Goal: Communication & Community: Answer question/provide support

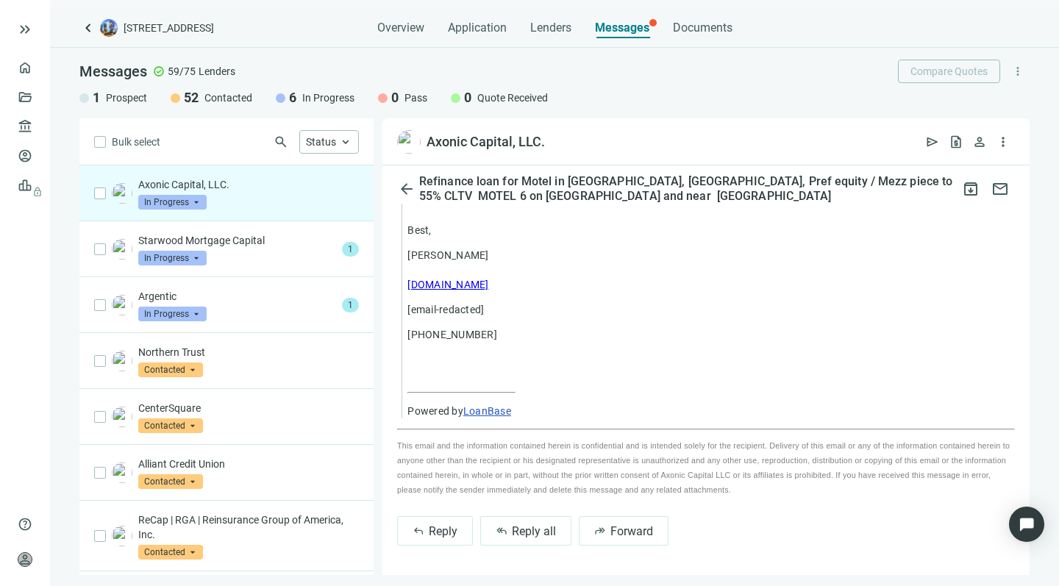
scroll to position [1381, 0]
click at [515, 526] on span "Reply all" at bounding box center [534, 531] width 44 height 14
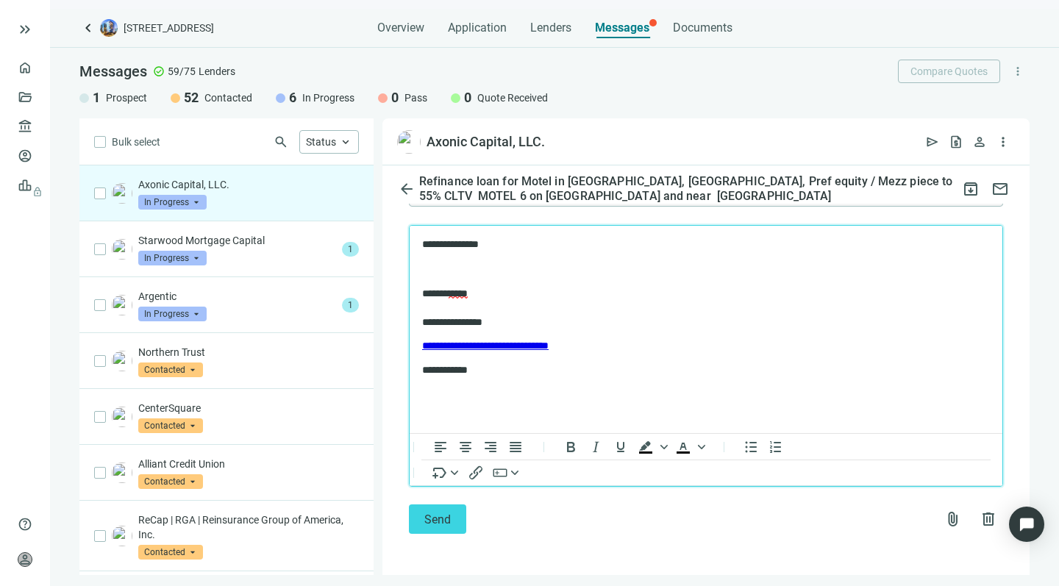
scroll to position [1746, 0]
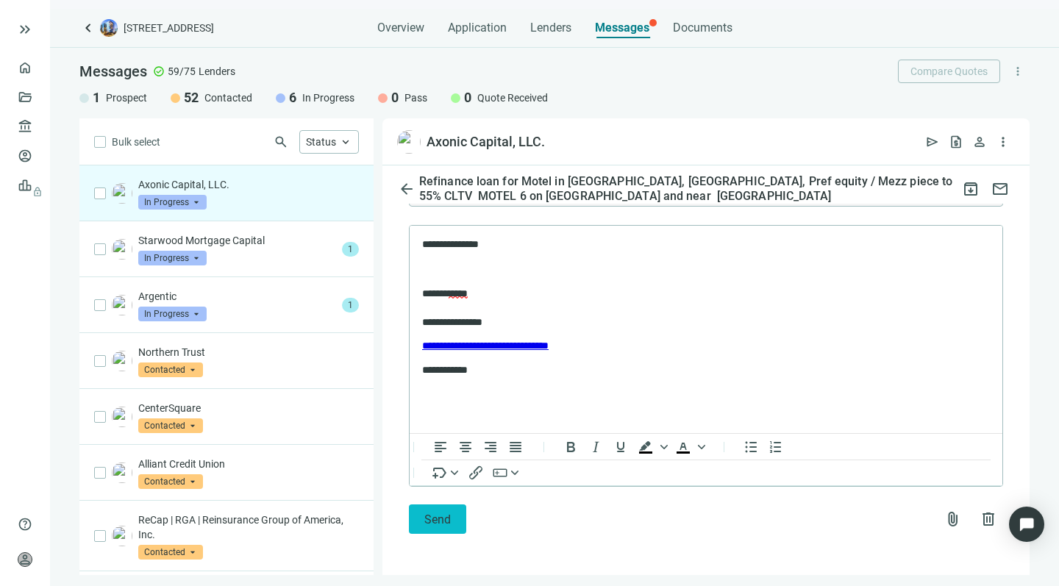
click at [422, 517] on button "Send" at bounding box center [437, 518] width 57 height 29
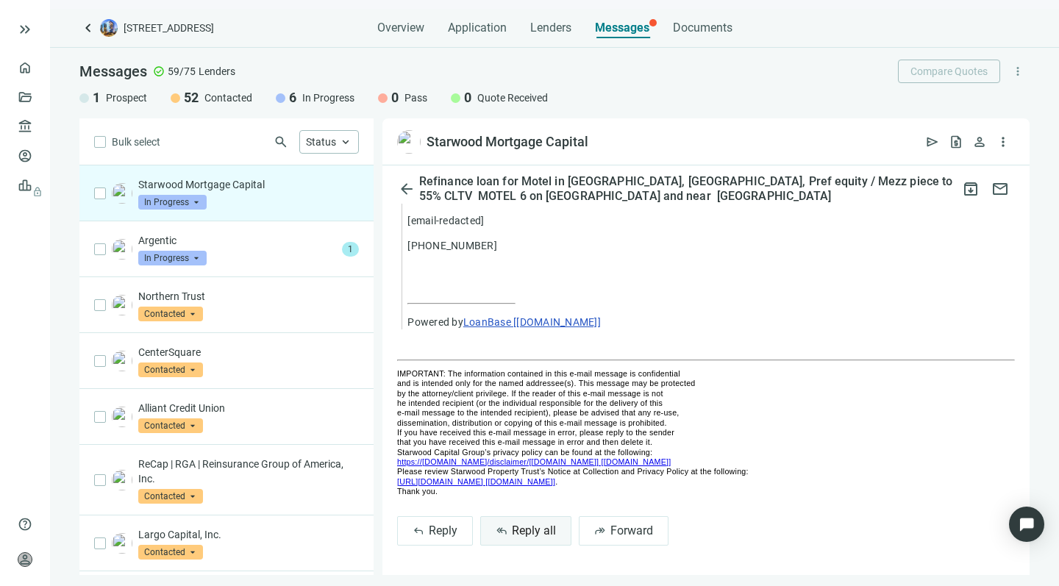
click at [518, 527] on span "Reply all" at bounding box center [534, 530] width 44 height 14
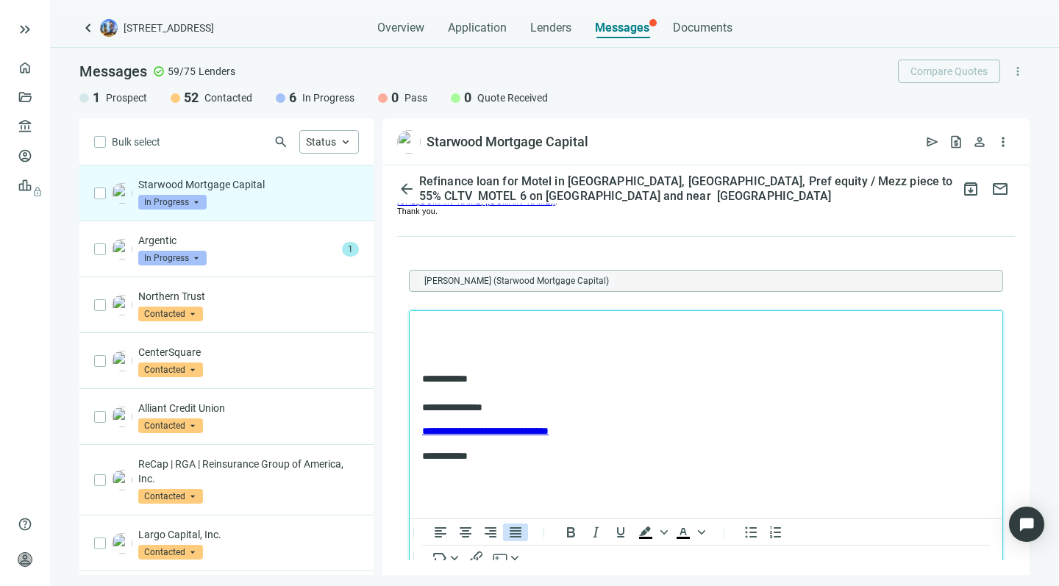
scroll to position [1678, 0]
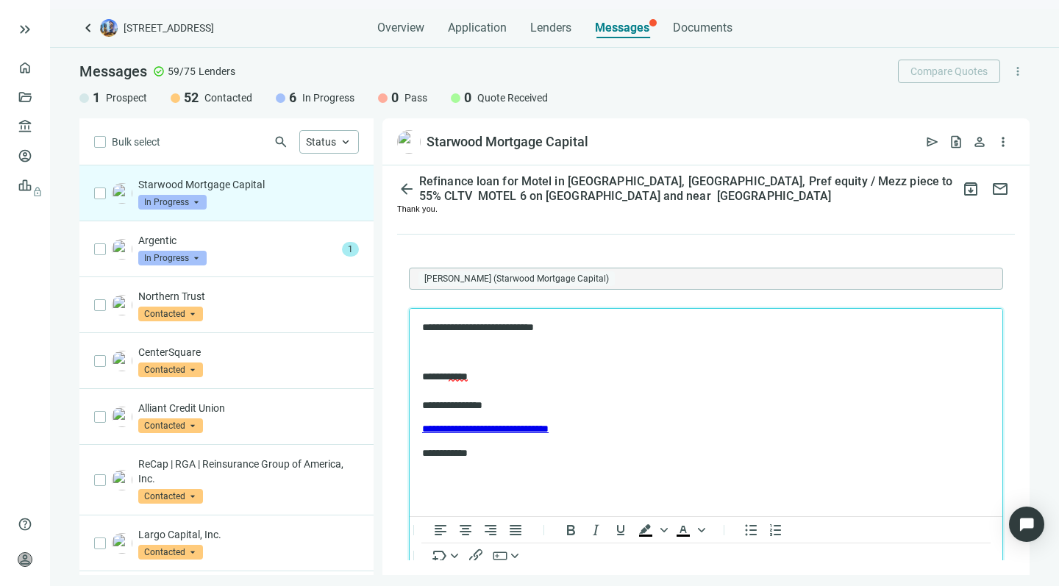
click at [454, 326] on p "**********" at bounding box center [698, 327] width 553 height 14
click at [570, 329] on p "**********" at bounding box center [698, 327] width 553 height 14
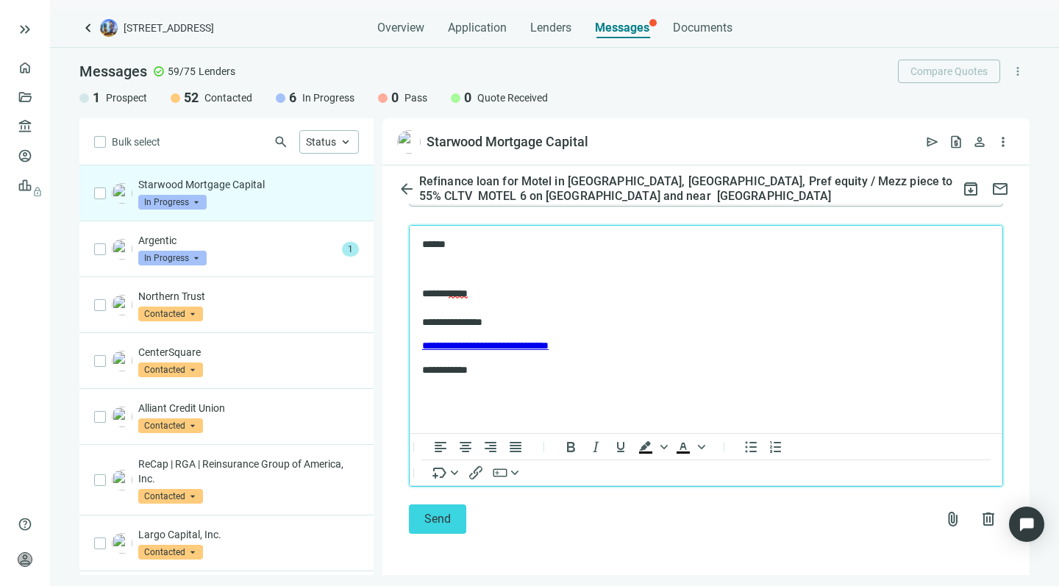
scroll to position [1764, 0]
click at [427, 517] on span "Send" at bounding box center [437, 519] width 26 height 14
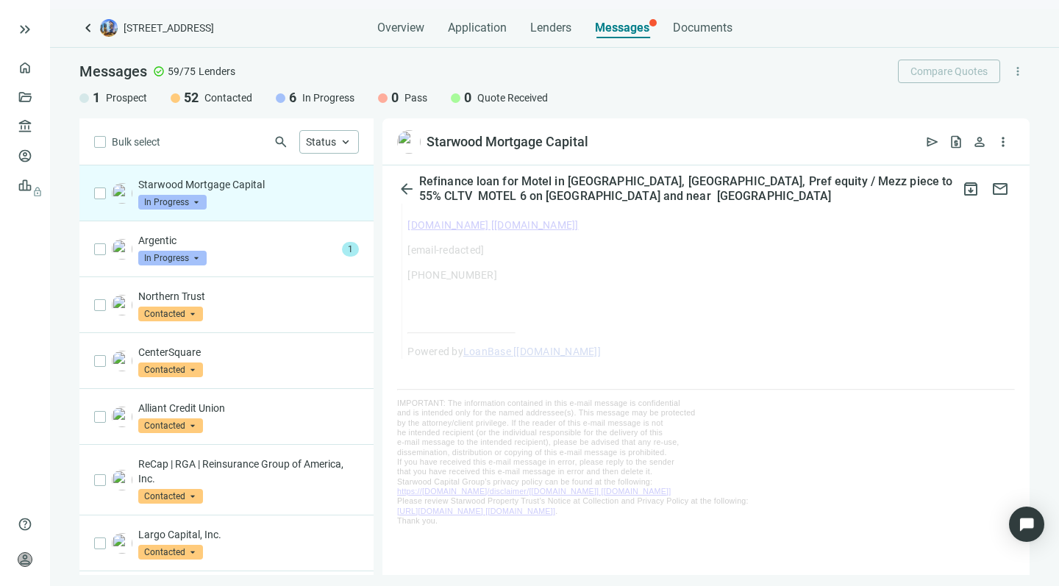
scroll to position [1370, 0]
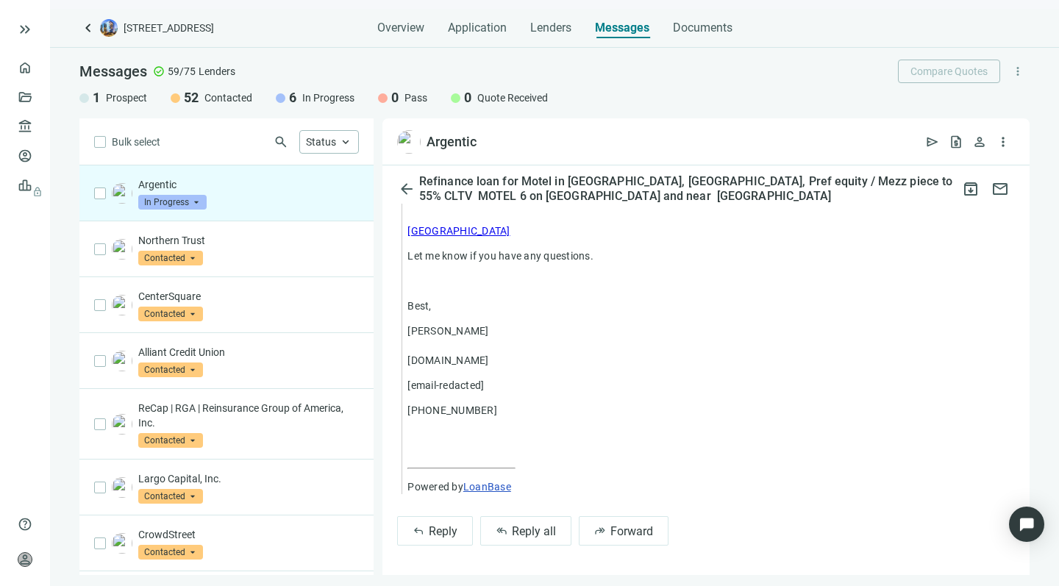
scroll to position [1381, 0]
click at [520, 529] on span "Reply all" at bounding box center [534, 531] width 44 height 14
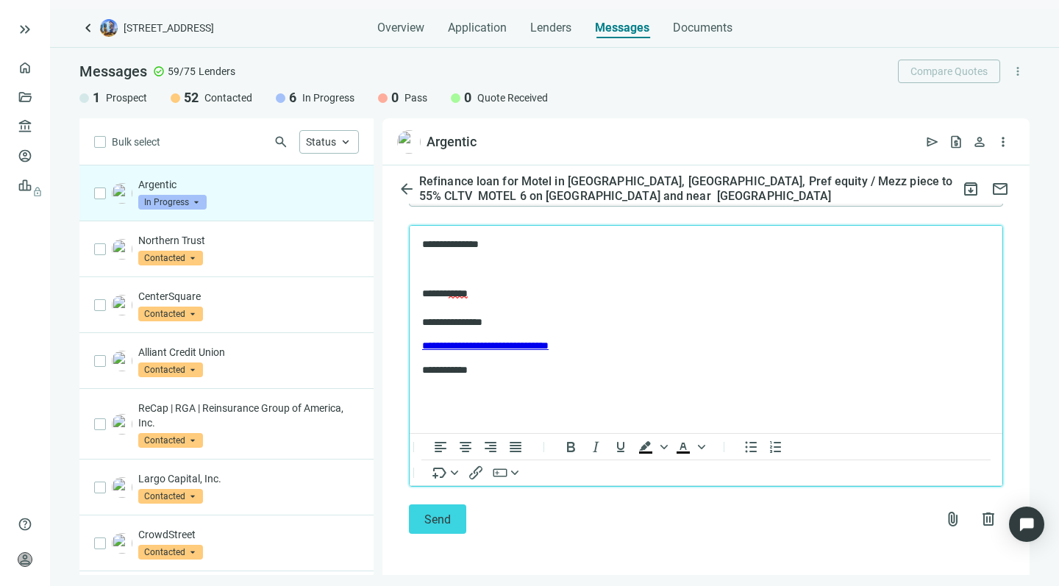
scroll to position [1747, 0]
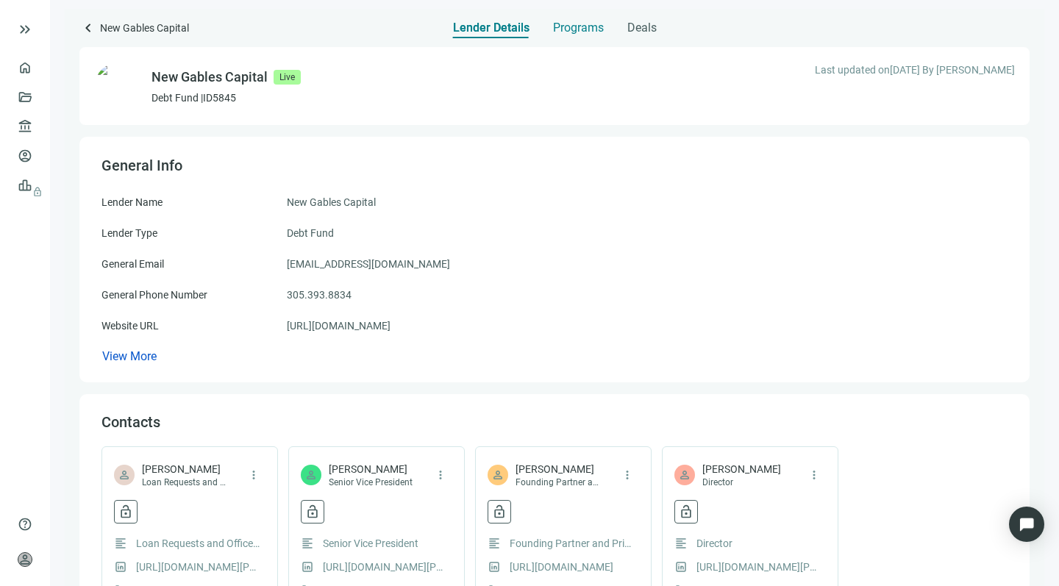
click at [573, 25] on span "Programs" at bounding box center [578, 28] width 51 height 15
